Goal: Information Seeking & Learning: Learn about a topic

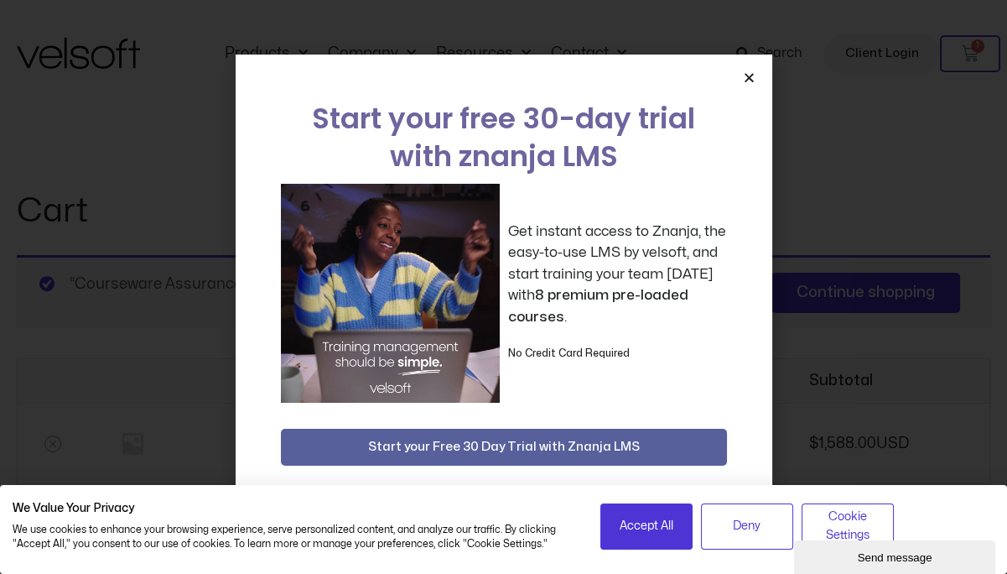
click at [748, 75] on icon "Close" at bounding box center [749, 77] width 13 height 13
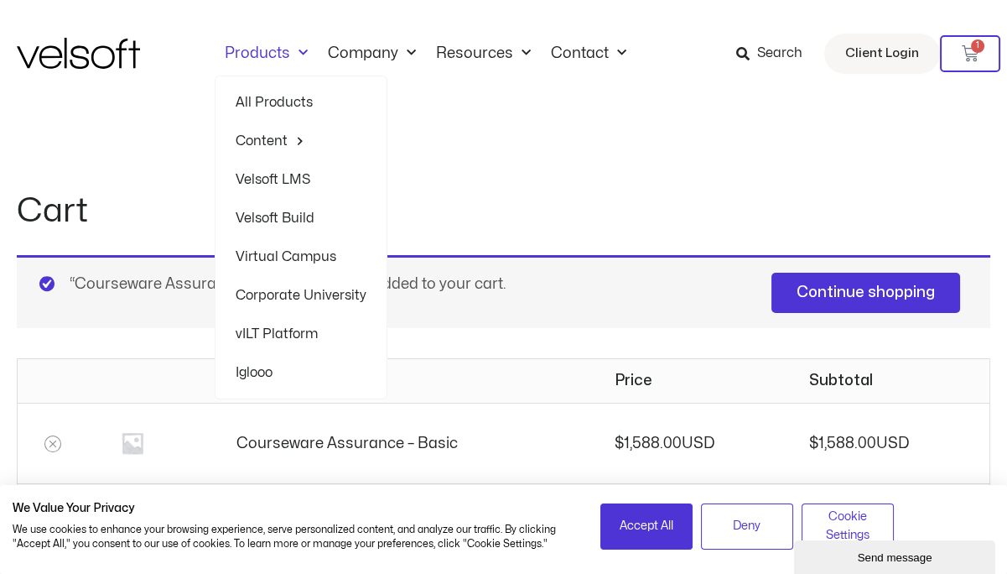
click at [284, 100] on link "All Products" at bounding box center [301, 102] width 131 height 39
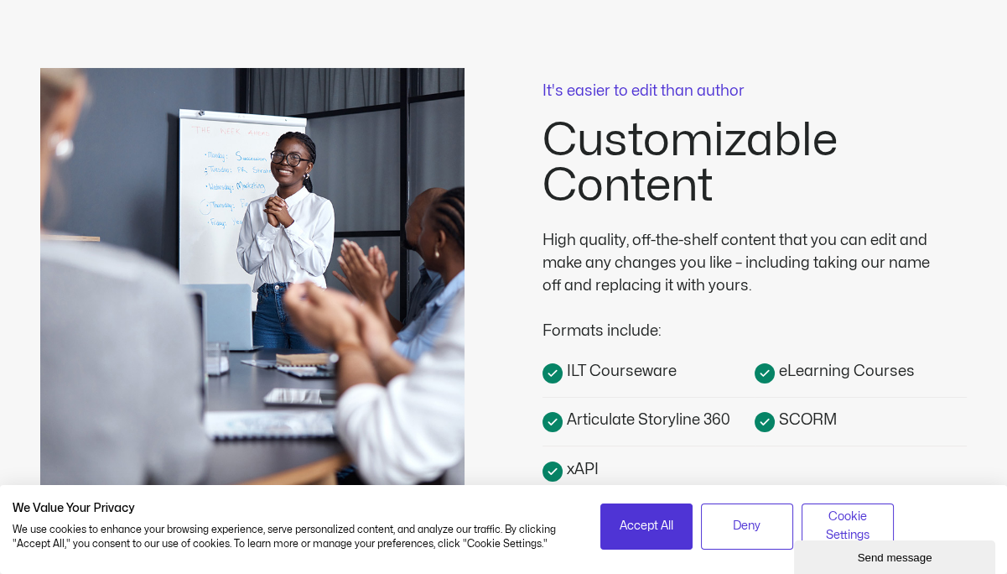
scroll to position [402, 0]
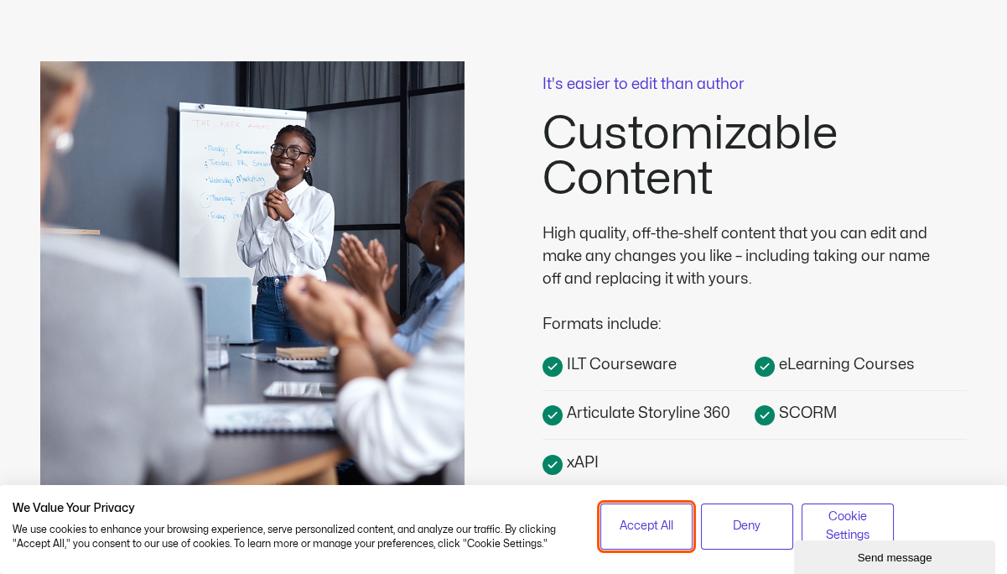
click at [650, 531] on span "Accept All" at bounding box center [647, 526] width 54 height 18
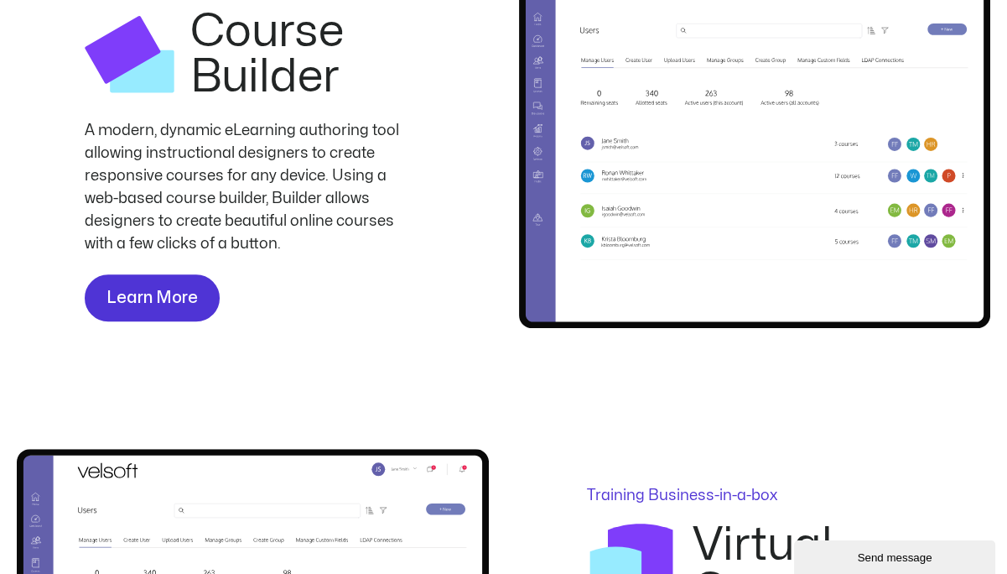
scroll to position [2140, 0]
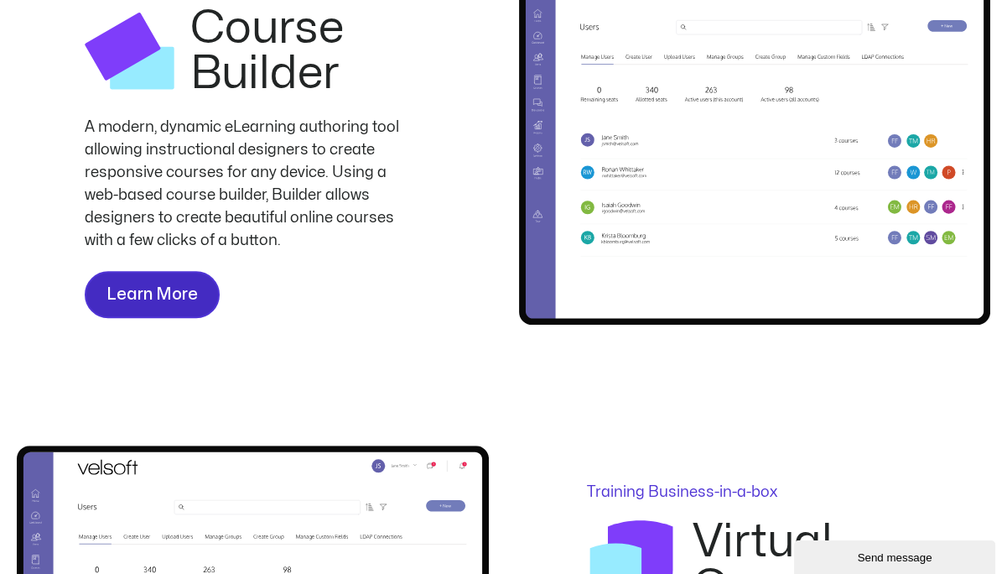
click at [173, 293] on span "Learn More" at bounding box center [152, 294] width 91 height 27
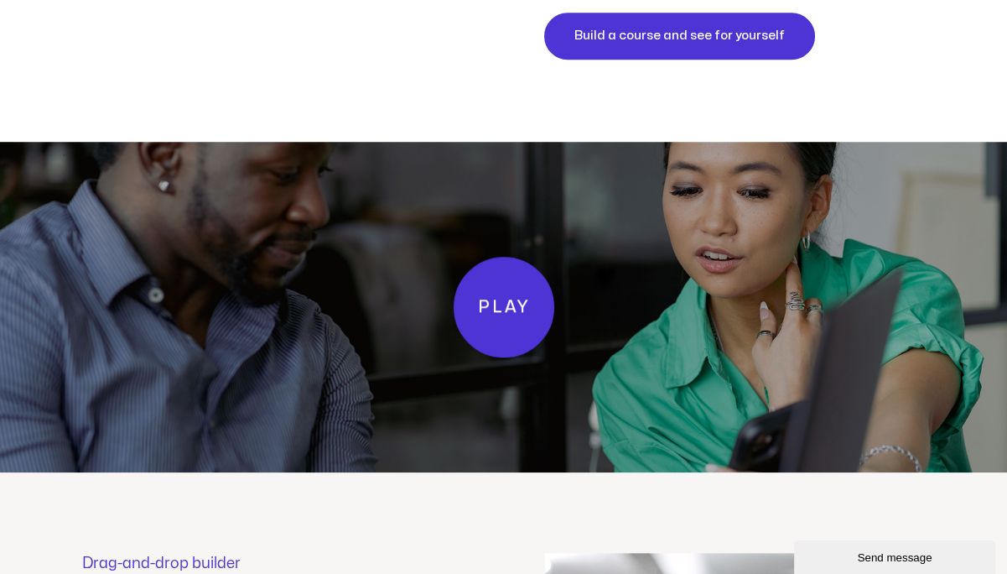
scroll to position [2433, 0]
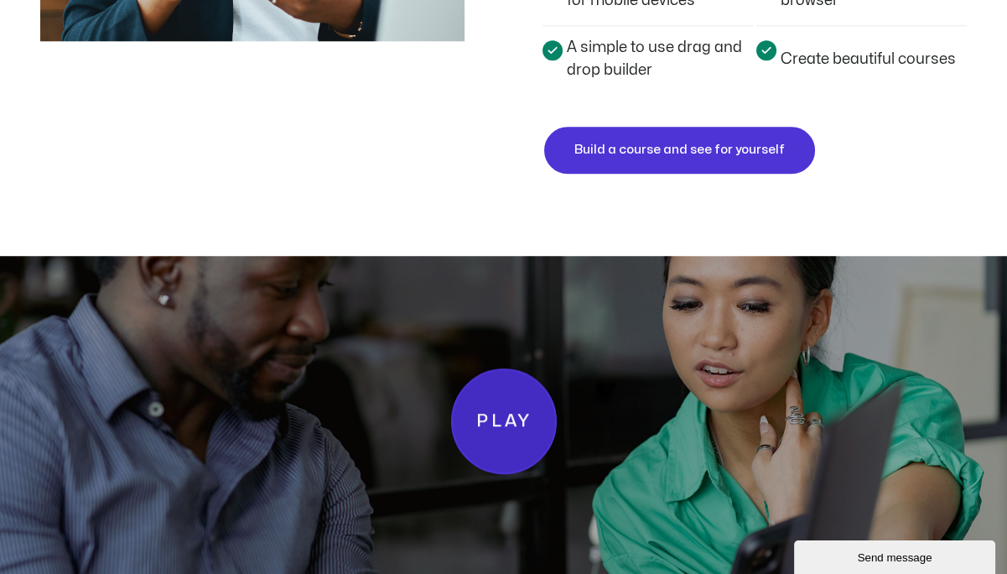
click at [503, 423] on span "Play" at bounding box center [503, 421] width 55 height 29
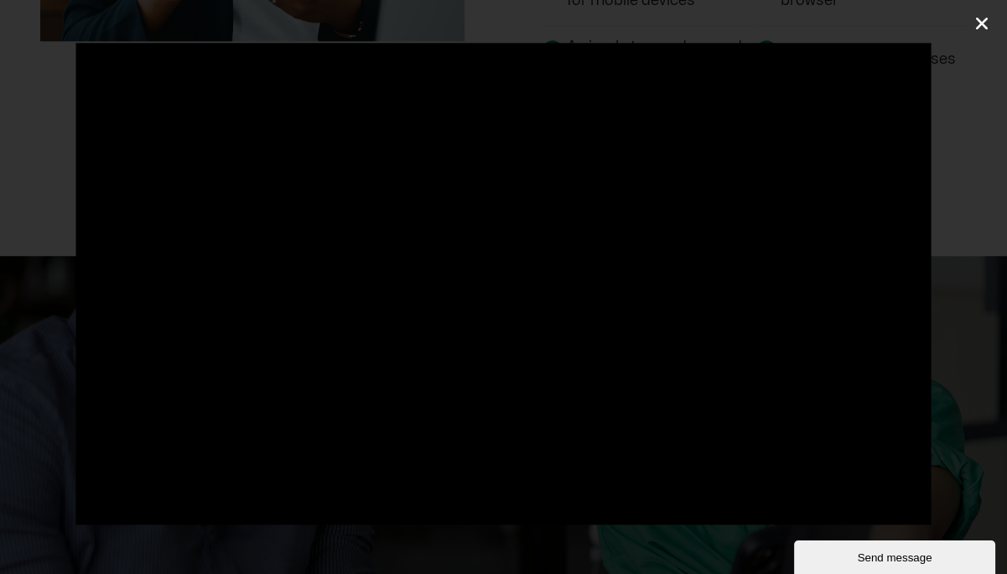
click at [980, 19] on icon "Close (Esc)" at bounding box center [982, 23] width 17 height 17
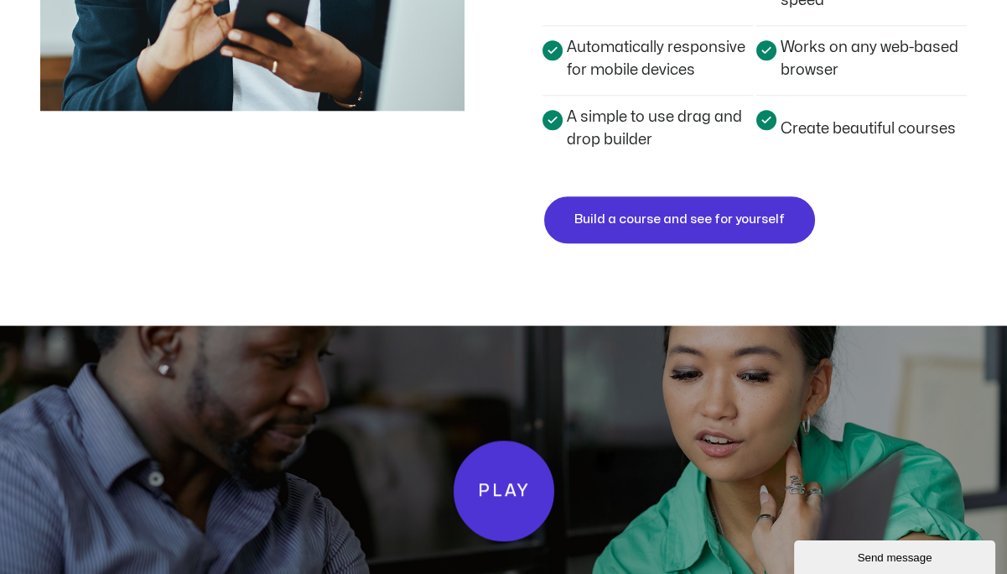
scroll to position [2334, 0]
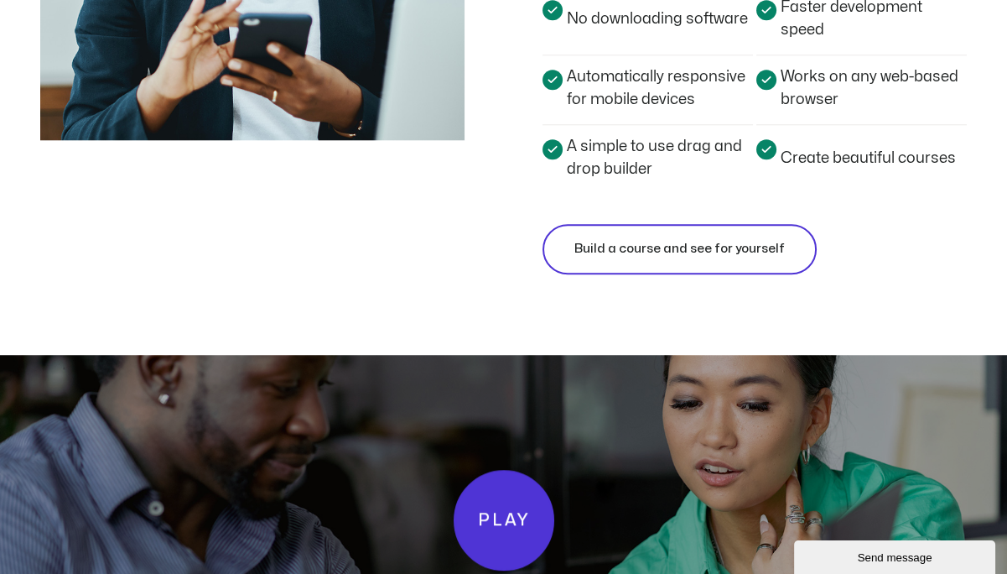
click at [752, 250] on span "Build a course and see for yourself" at bounding box center [680, 249] width 211 height 20
